Goal: Navigation & Orientation: Find specific page/section

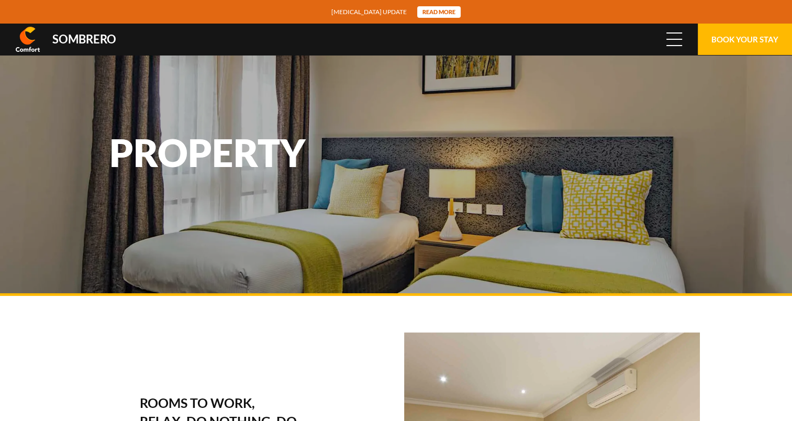
click at [676, 40] on span "Menu" at bounding box center [674, 39] width 16 height 12
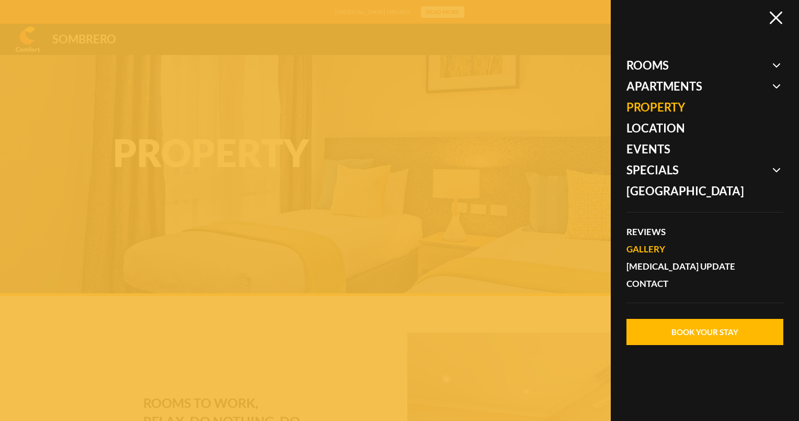
click at [648, 245] on link "Gallery" at bounding box center [700, 248] width 146 height 17
